Goal: Transaction & Acquisition: Purchase product/service

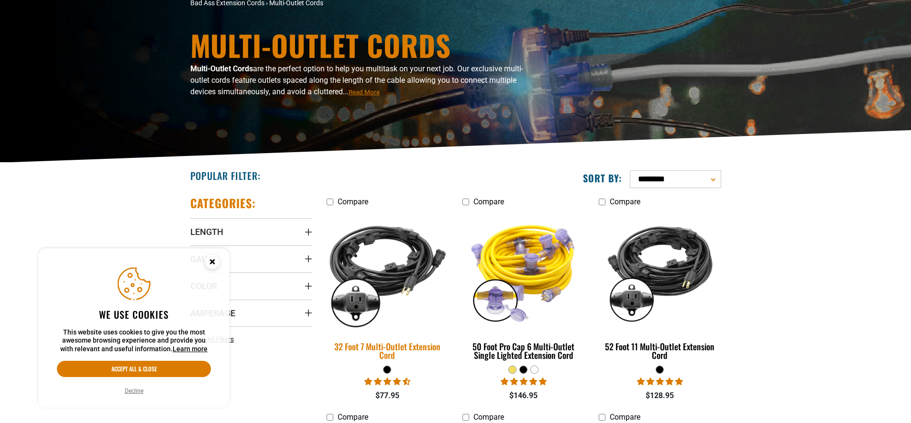
scroll to position [143, 0]
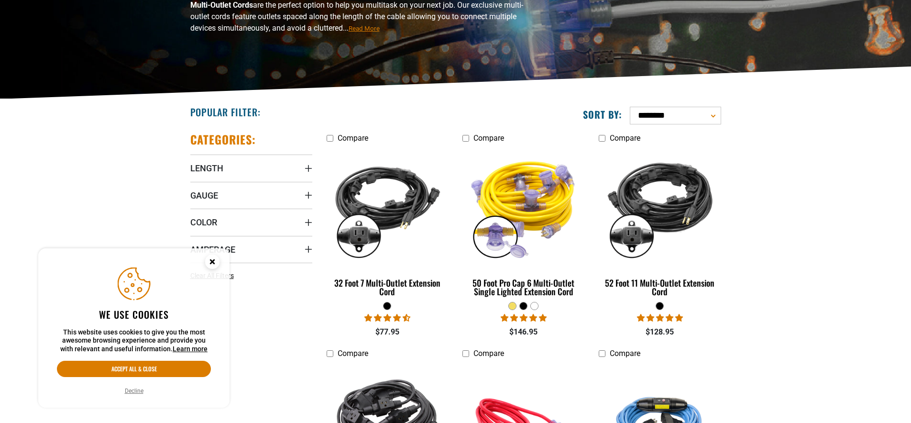
click at [211, 261] on icon "Cookie Consent" at bounding box center [211, 261] width 3 height 3
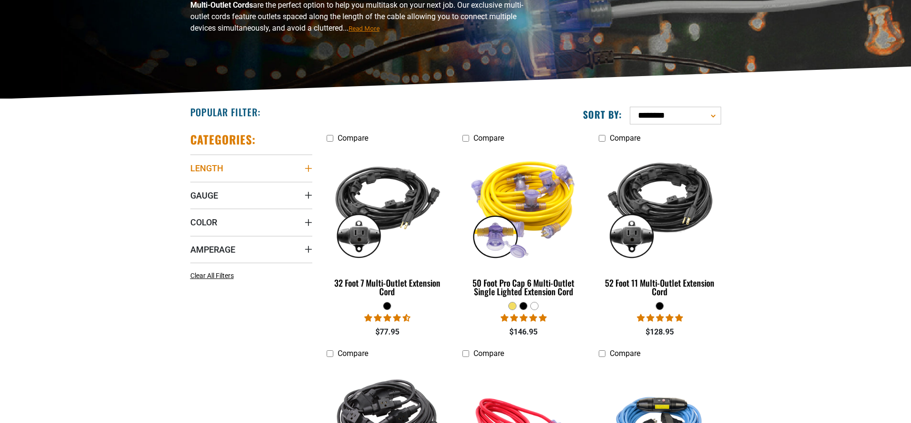
click at [309, 168] on icon "Length" at bounding box center [308, 168] width 7 height 7
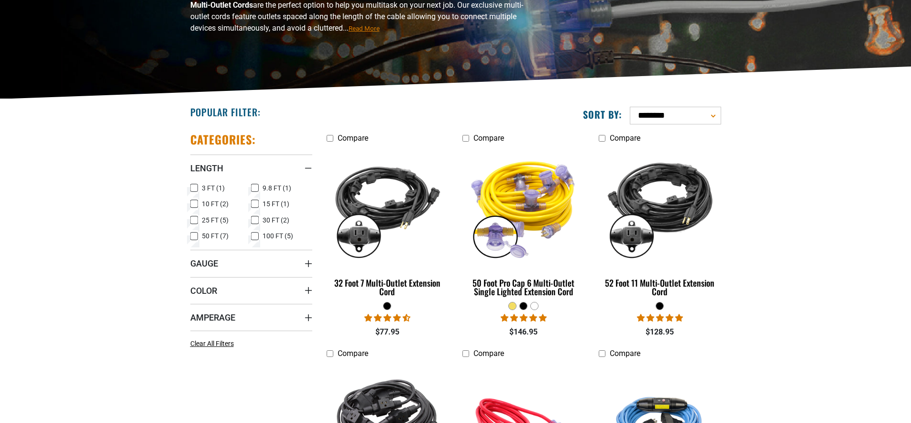
click at [257, 200] on icon at bounding box center [255, 203] width 8 height 12
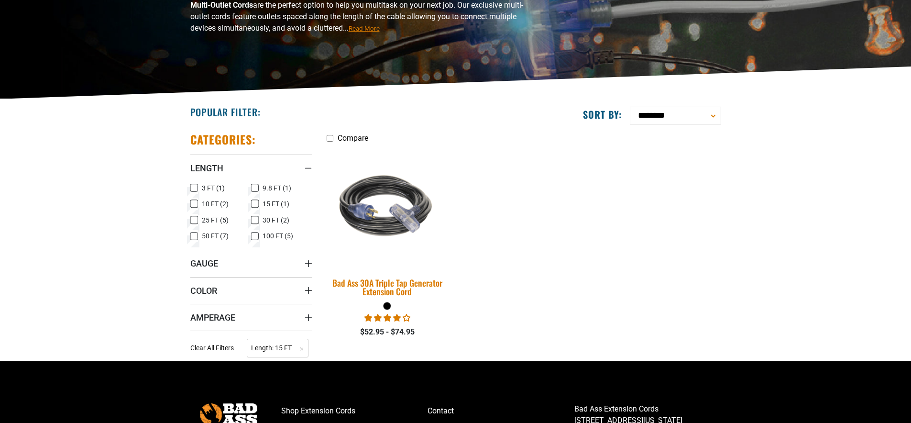
click at [406, 223] on img at bounding box center [387, 207] width 134 height 122
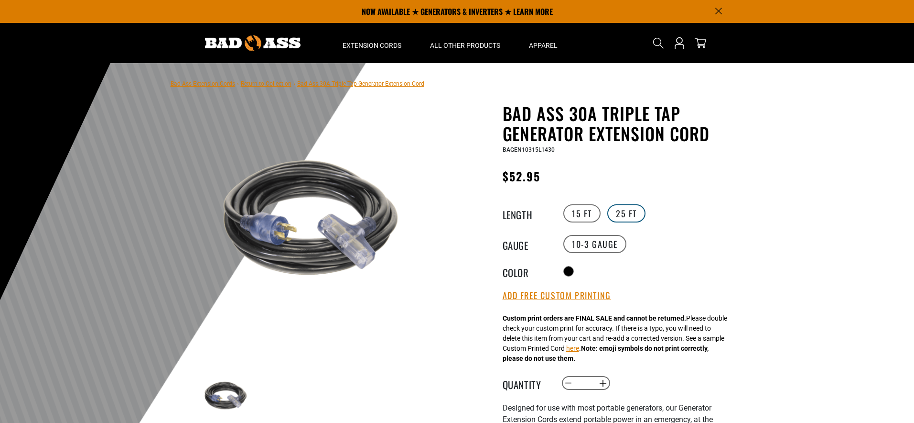
click at [626, 212] on label "25 FT" at bounding box center [627, 213] width 38 height 18
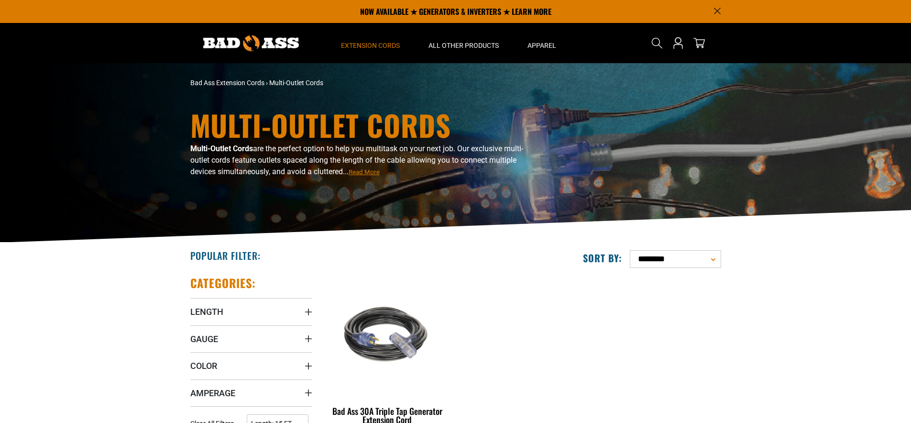
scroll to position [143, 0]
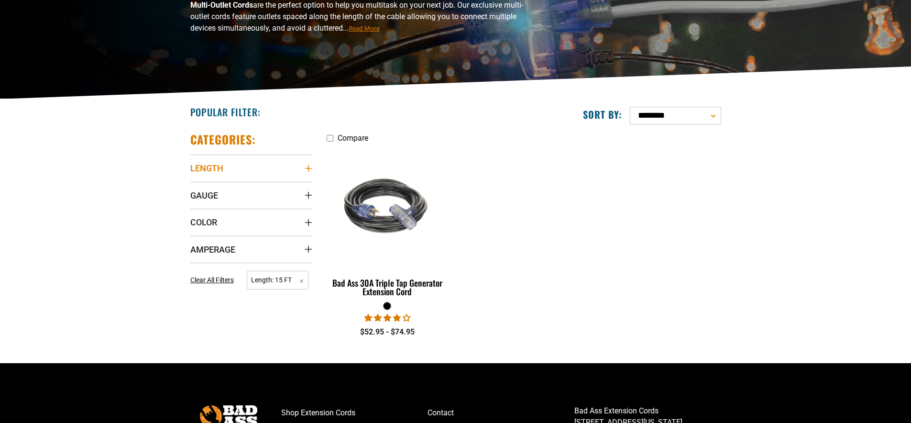
click at [307, 166] on icon "Length" at bounding box center [309, 168] width 8 height 8
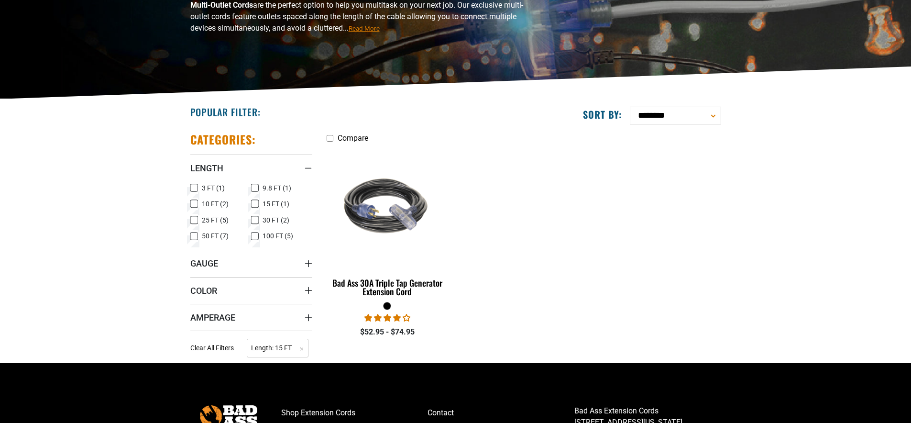
click at [190, 202] on icon at bounding box center [194, 203] width 8 height 12
click at [254, 202] on icon at bounding box center [255, 203] width 6 height 5
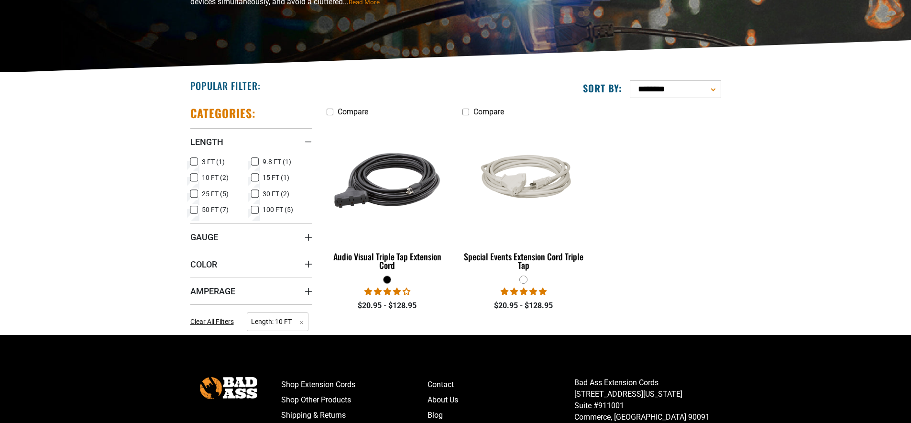
scroll to position [191, 0]
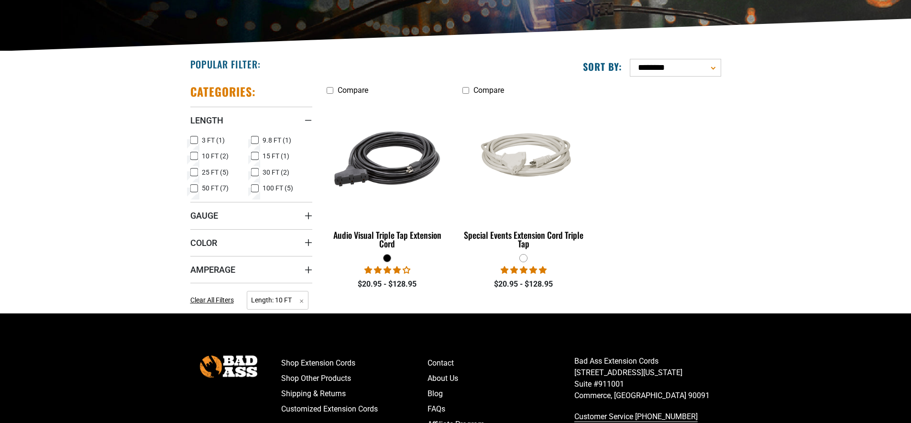
click at [193, 157] on icon at bounding box center [194, 156] width 4 height 2
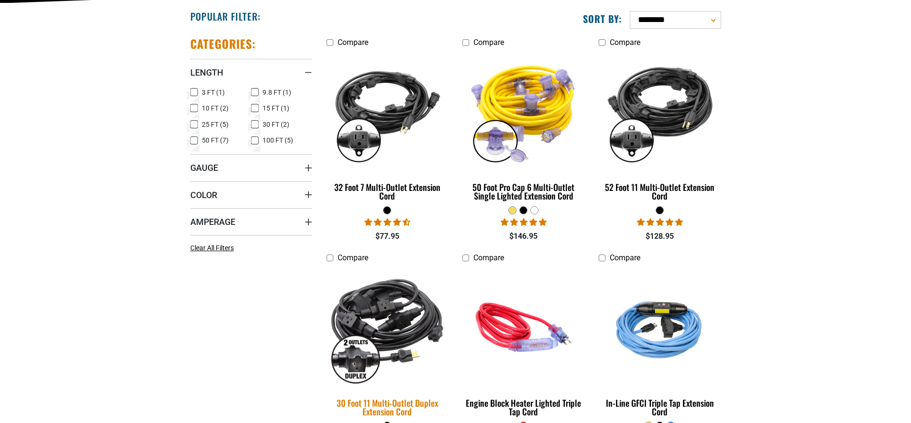
scroll to position [287, 0]
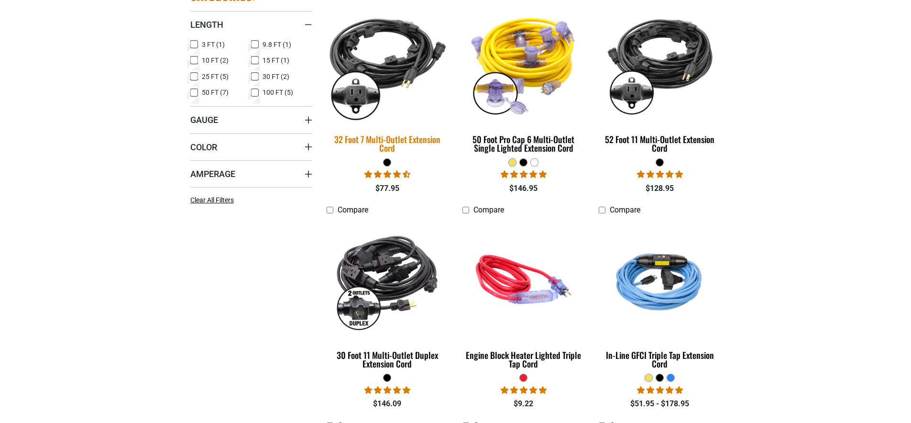
click at [401, 73] on img at bounding box center [387, 63] width 134 height 122
